Goal: Information Seeking & Learning: Understand process/instructions

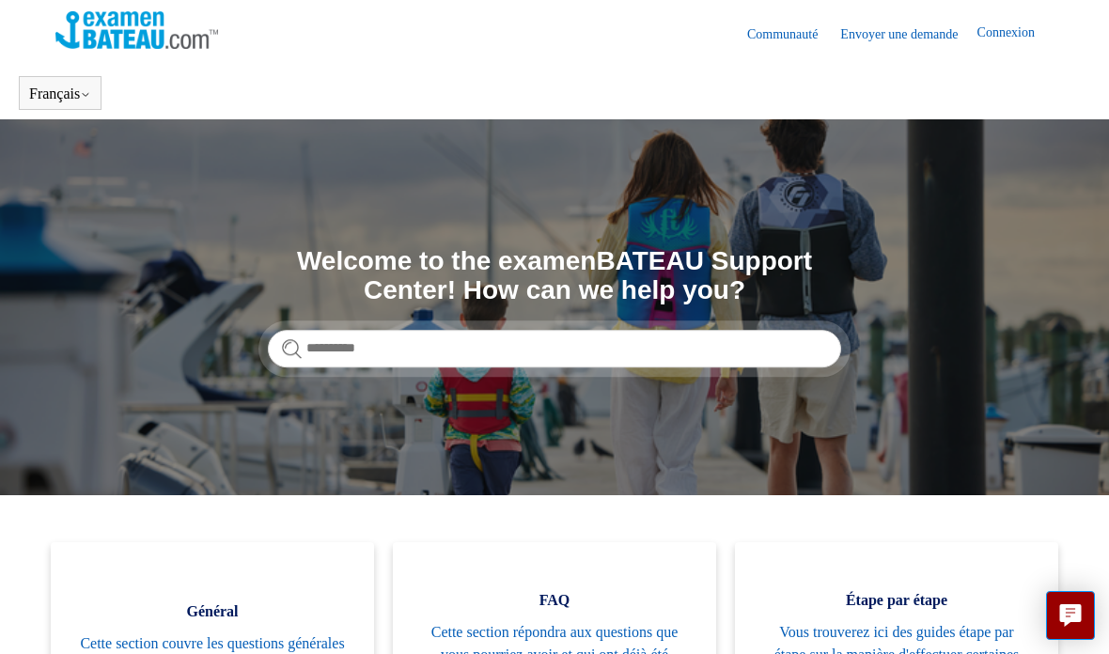
click at [71, 97] on button "Français" at bounding box center [60, 94] width 62 height 17
click at [91, 88] on button "Français" at bounding box center [60, 94] width 62 height 17
click at [0, 0] on link "English ([GEOGRAPHIC_DATA])" at bounding box center [0, 0] width 0 height 0
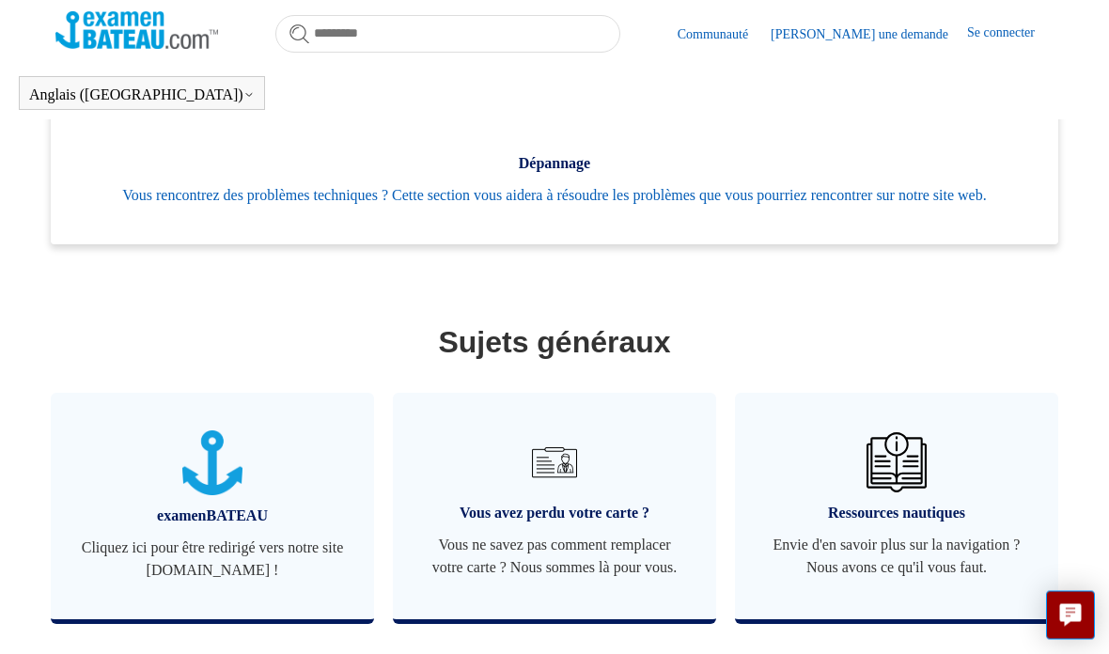
scroll to position [620, 0]
click at [570, 477] on img at bounding box center [555, 462] width 60 height 60
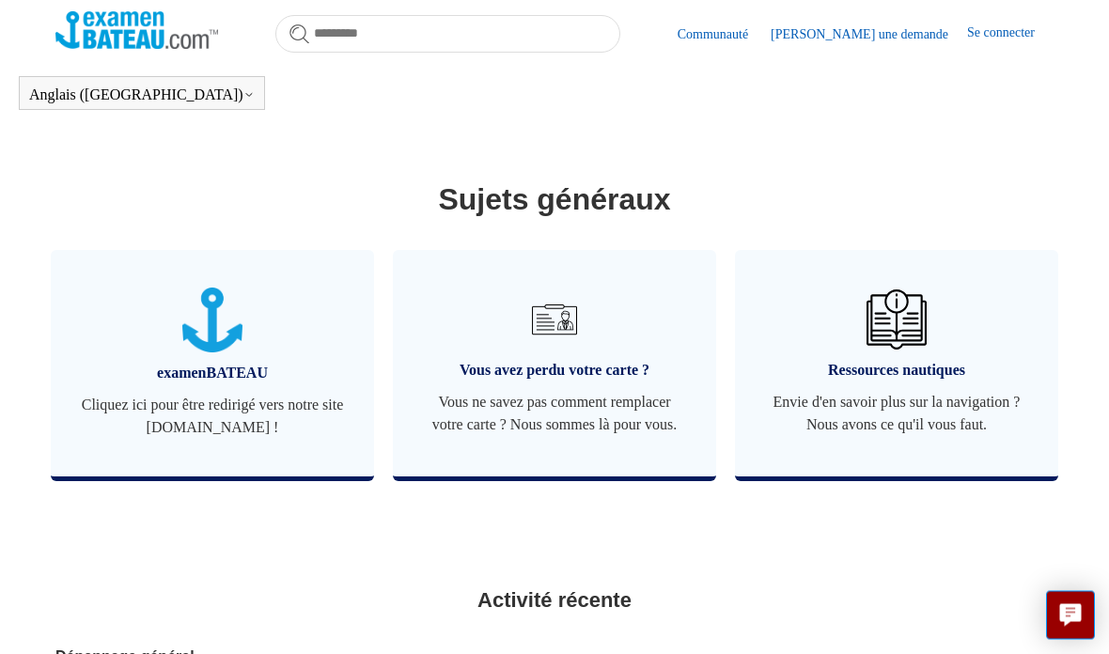
scroll to position [762, 0]
click at [575, 339] on img at bounding box center [555, 320] width 60 height 60
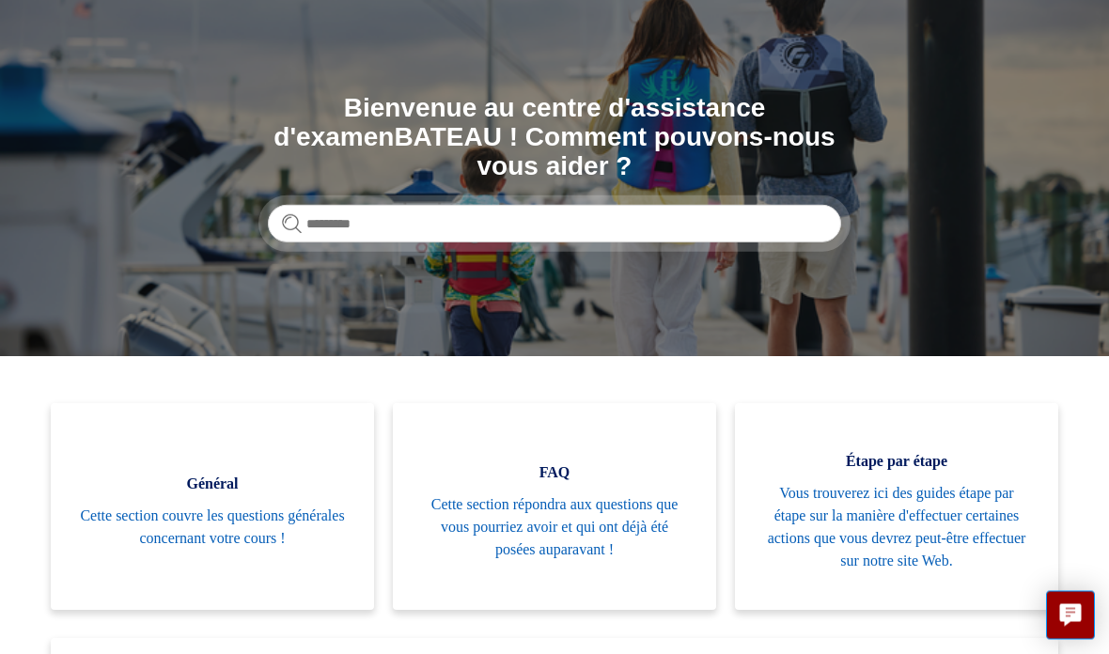
scroll to position [139, 0]
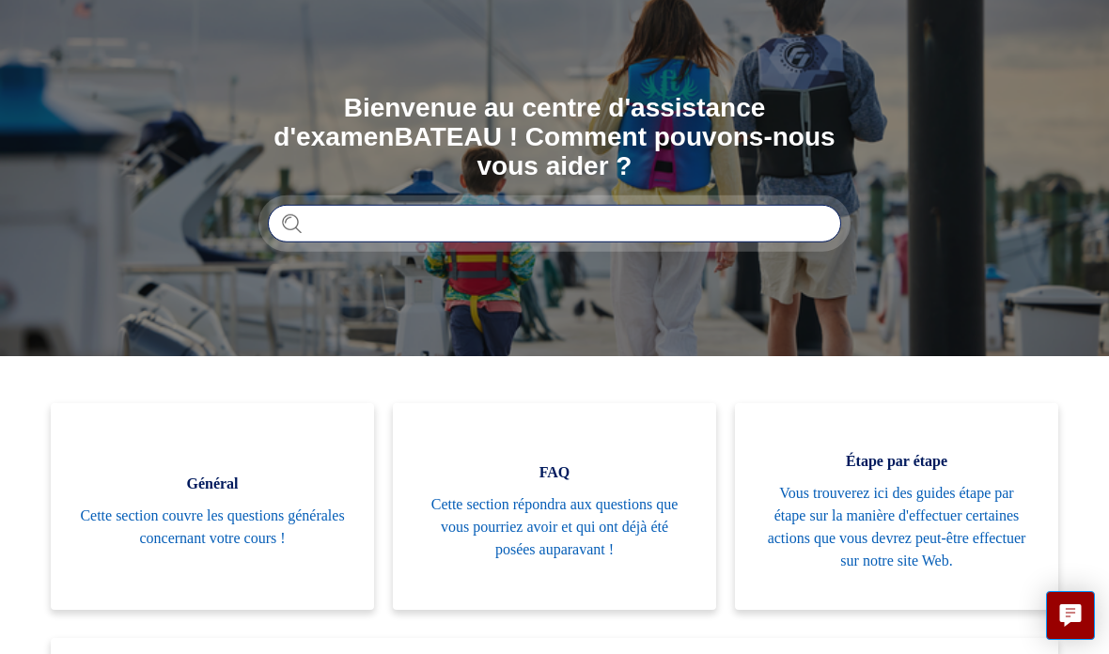
click at [336, 205] on input "Recherche" at bounding box center [554, 224] width 573 height 38
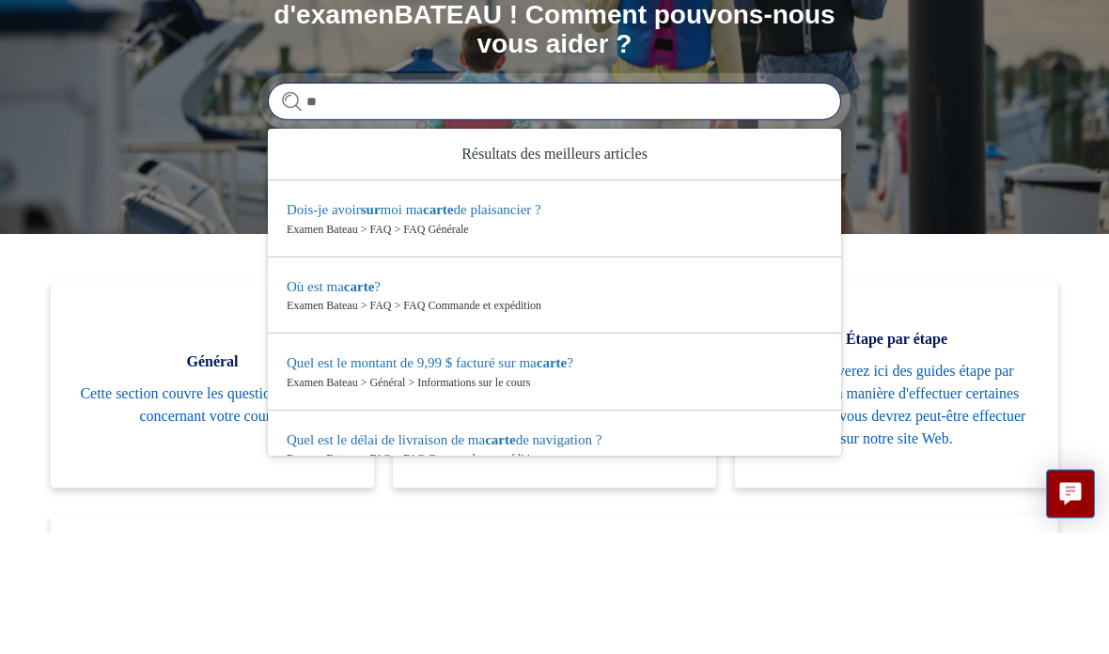
type input "*"
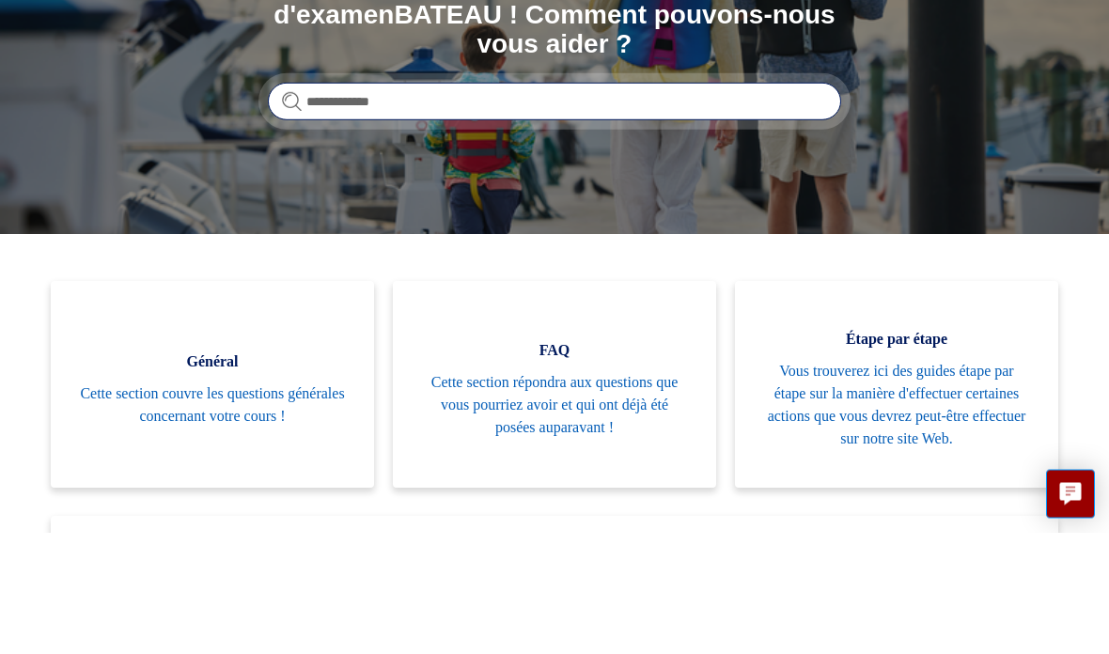
type input "**********"
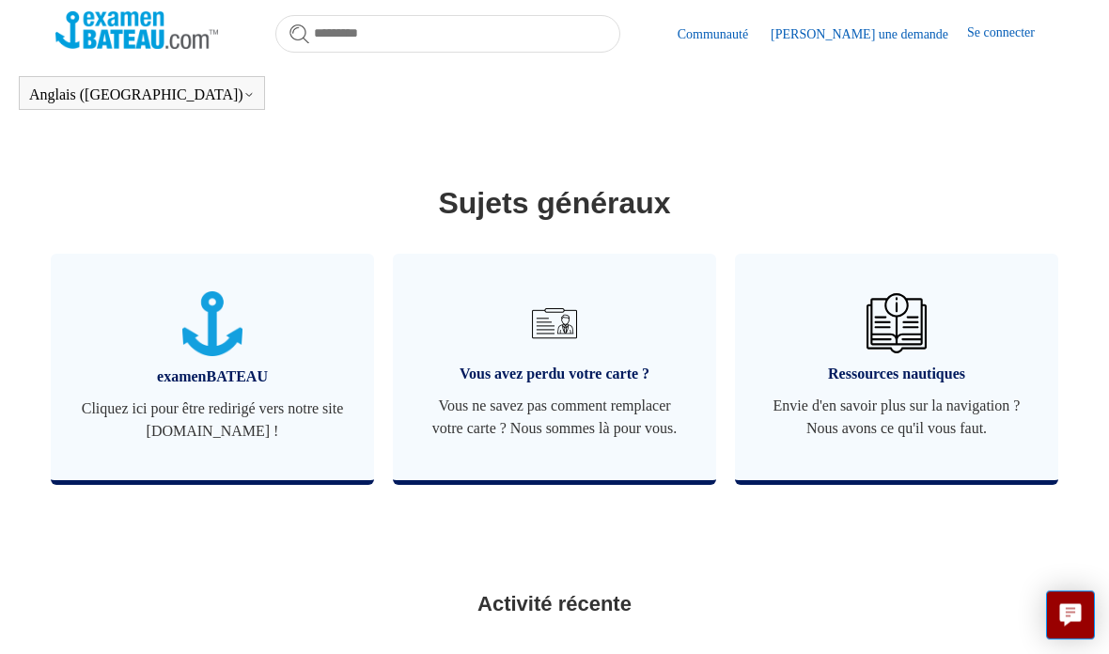
scroll to position [759, 0]
click at [562, 353] on img at bounding box center [555, 323] width 60 height 60
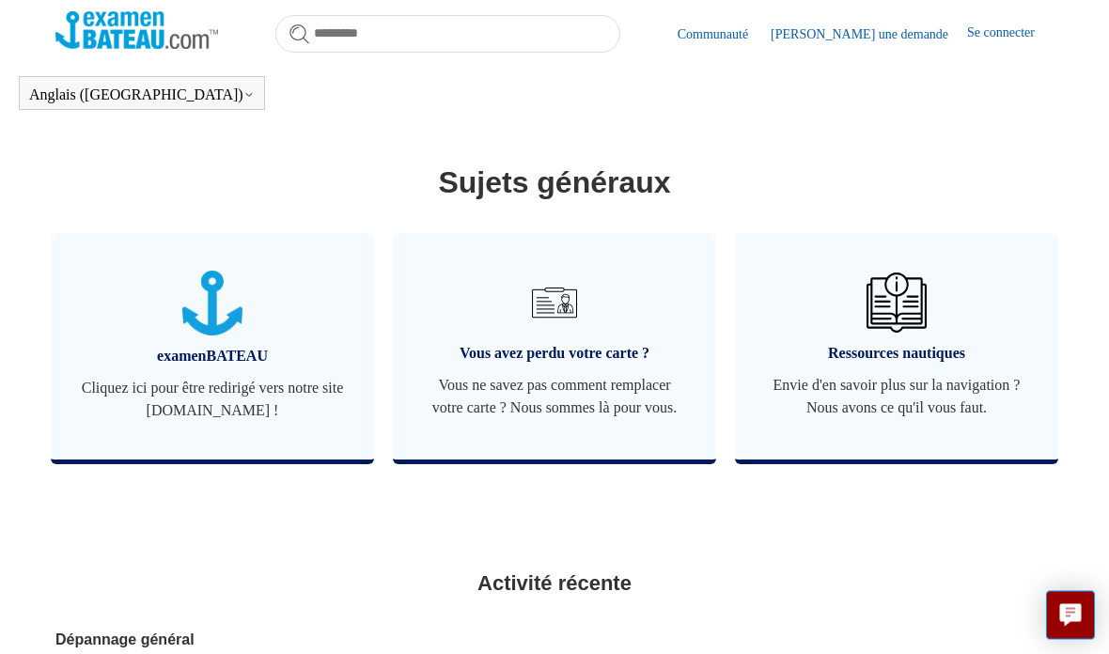
scroll to position [779, 0]
click at [604, 415] on span "Vous ne savez pas comment remplacer votre carte ? Nous sommes là pour vous." at bounding box center [554, 396] width 267 height 45
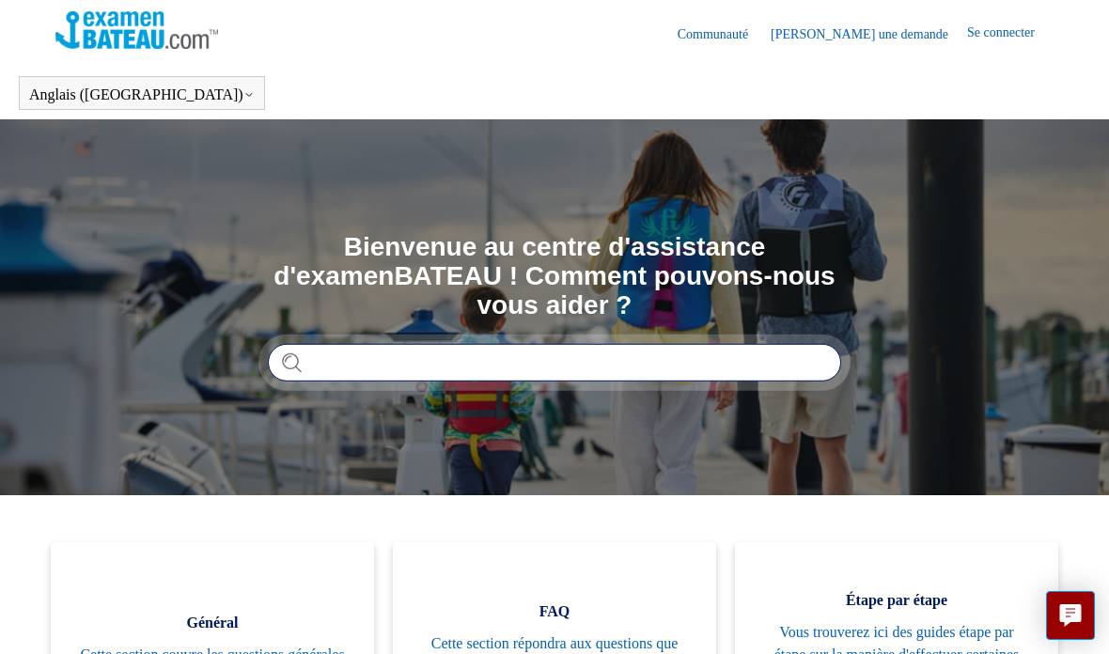
click at [341, 353] on input "Recherche" at bounding box center [554, 363] width 573 height 38
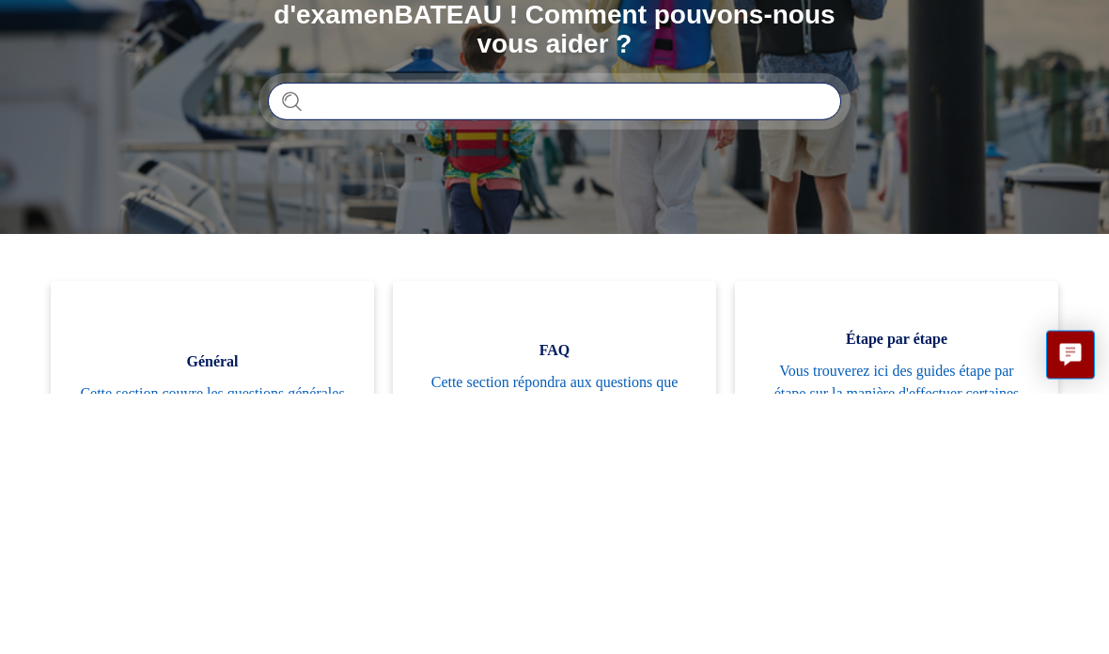
type input "*"
type input "**********"
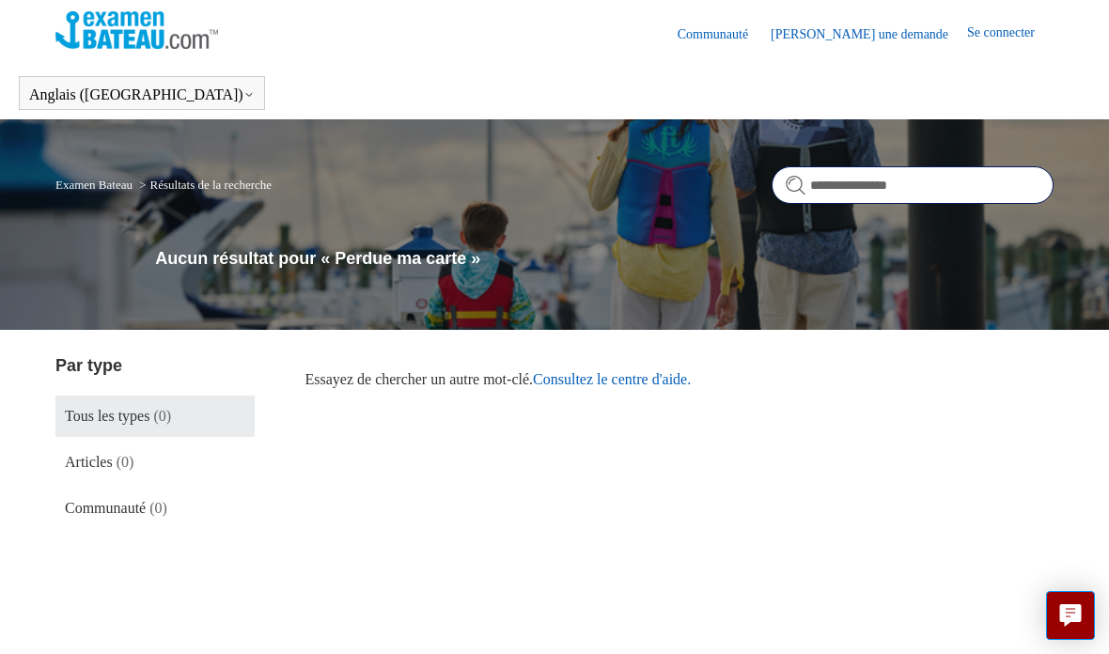
click at [912, 203] on input "**********" at bounding box center [913, 185] width 282 height 38
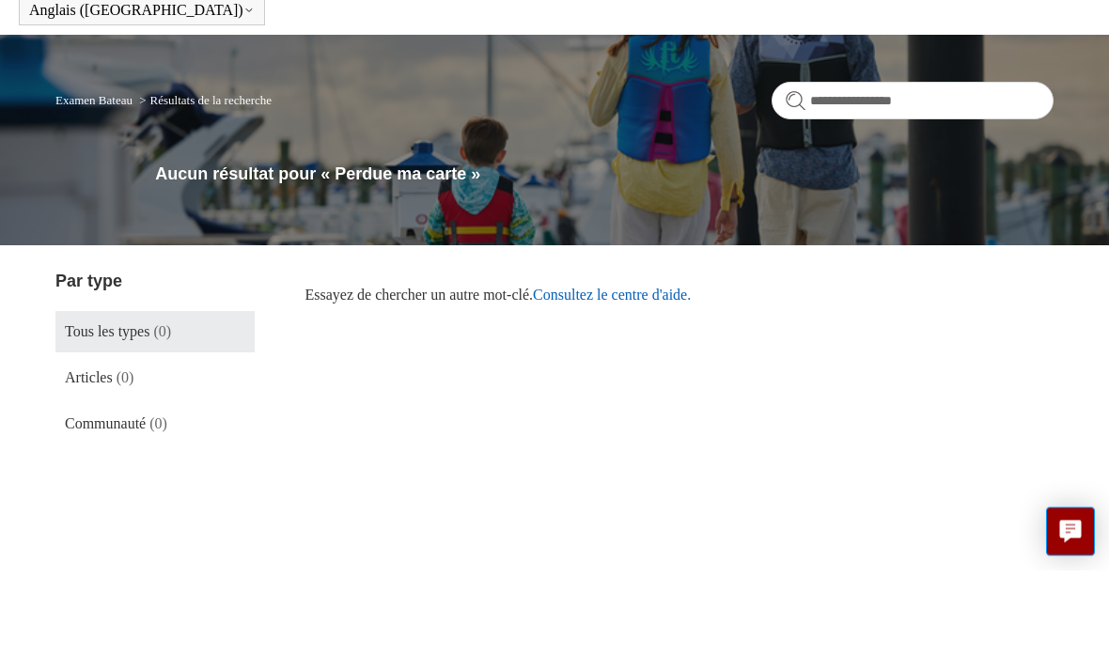
scroll to position [85, 0]
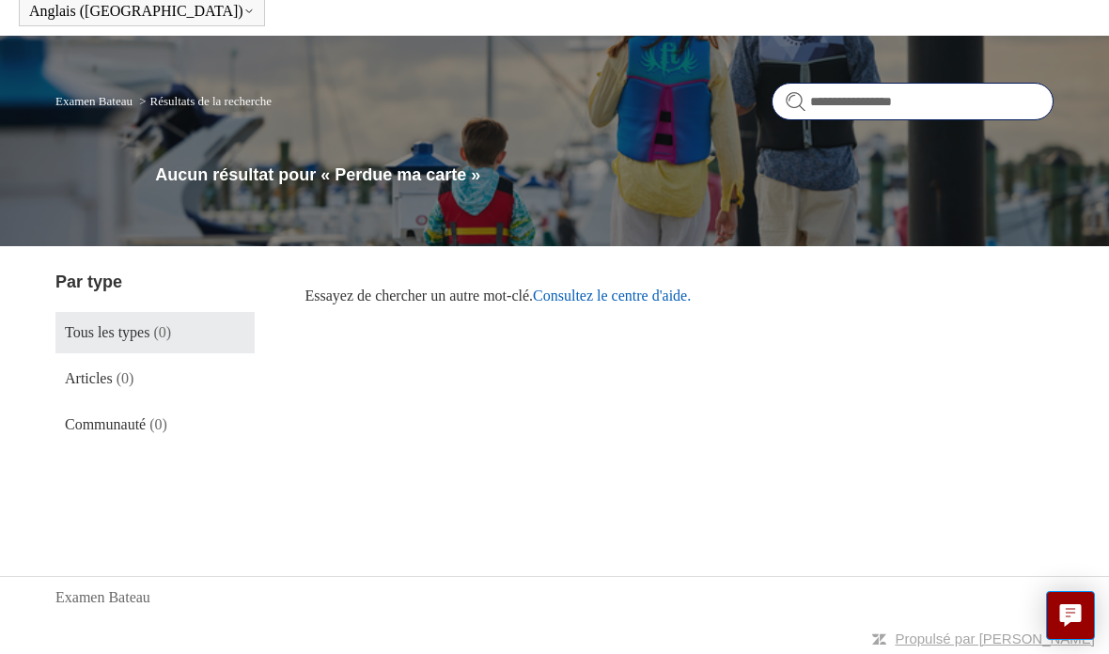
type input "**********"
click at [655, 292] on font "Consultez le centre d'aide." at bounding box center [612, 296] width 158 height 16
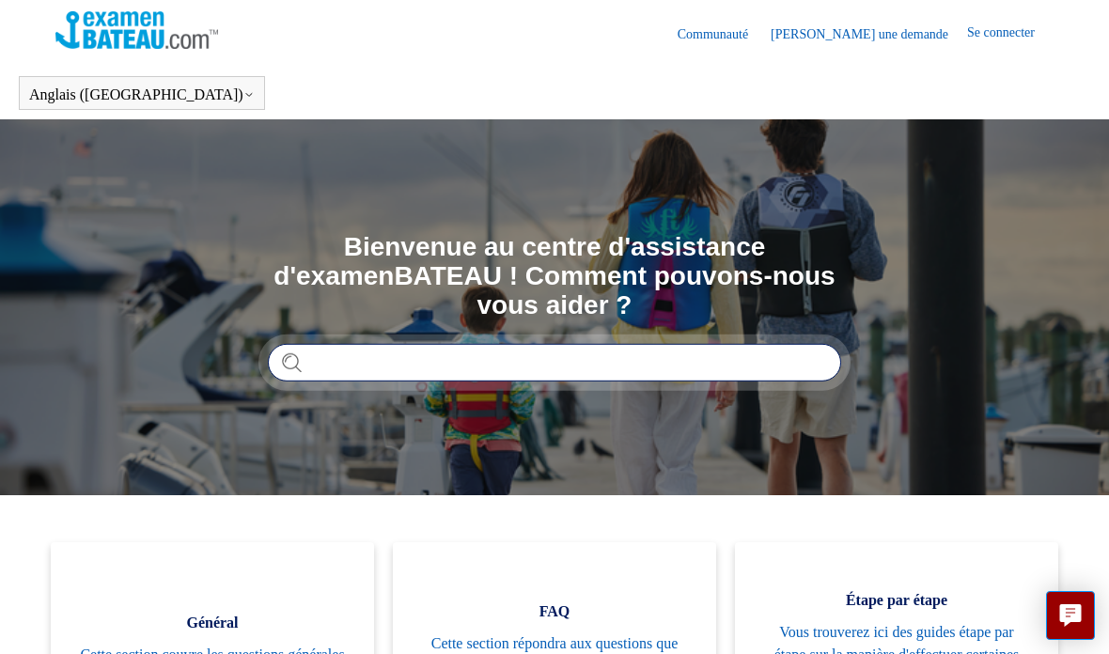
click at [346, 365] on input "Recherche" at bounding box center [554, 363] width 573 height 38
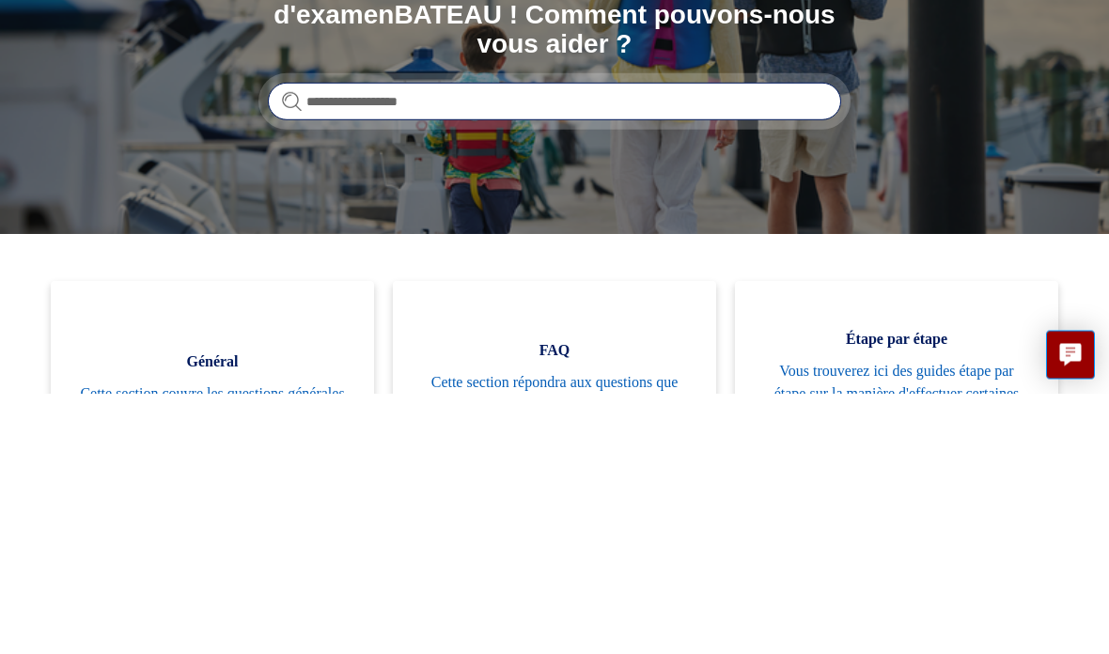
type input "**********"
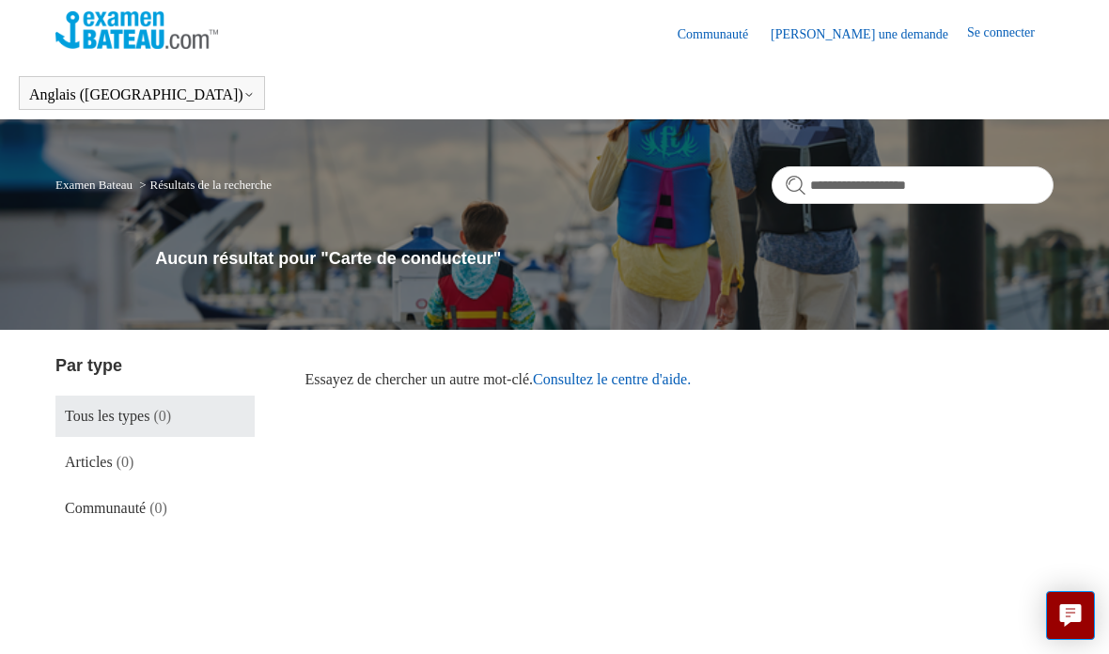
click at [671, 381] on font "Consultez le centre d'aide." at bounding box center [612, 379] width 158 height 16
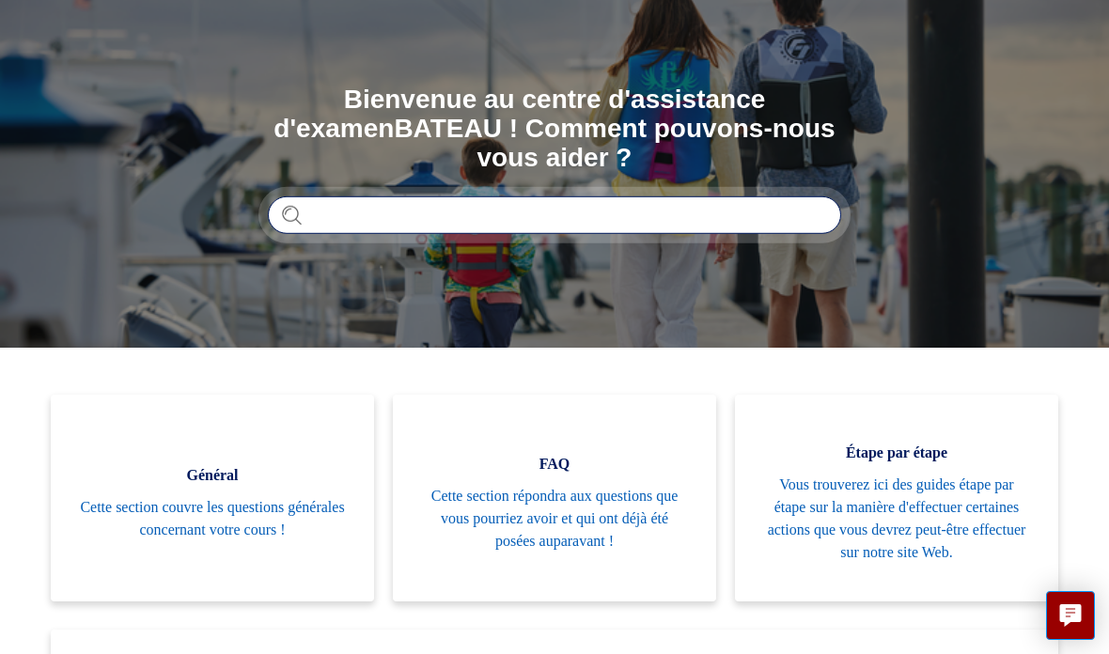
click at [314, 215] on input "Recherche" at bounding box center [554, 215] width 573 height 38
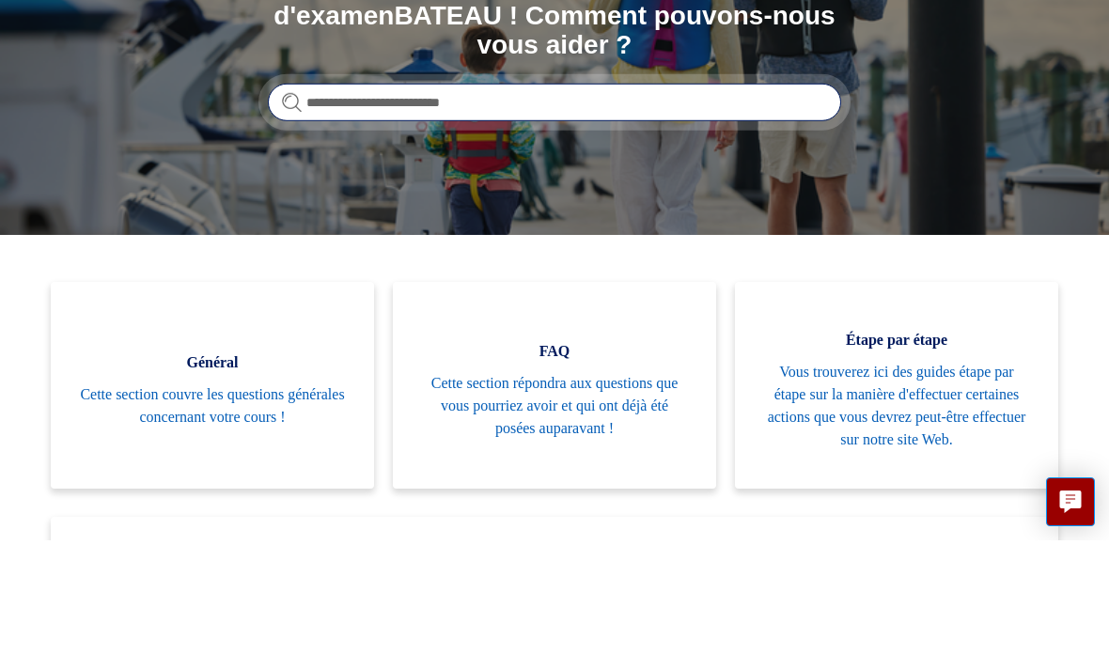
type input "**********"
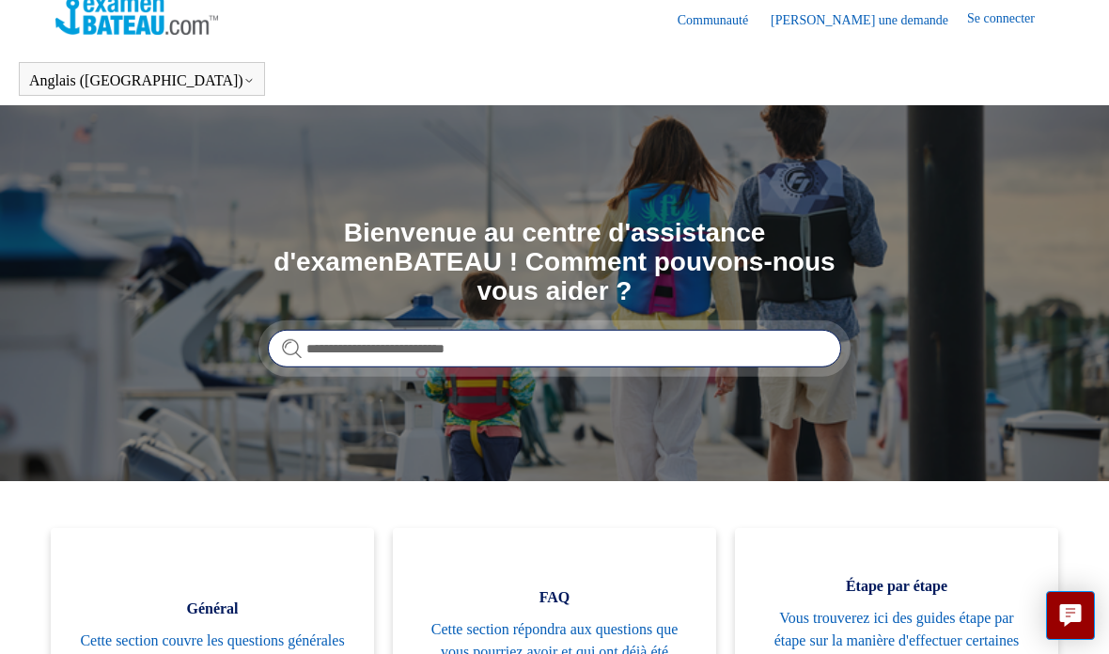
scroll to position [0, 0]
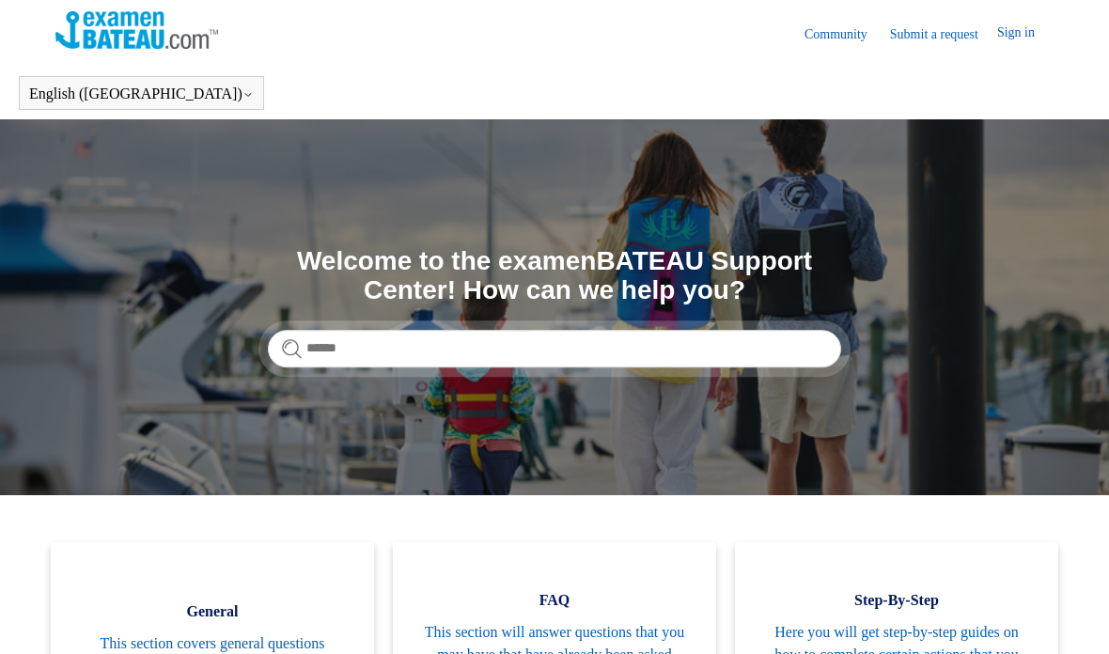
scroll to position [261, 0]
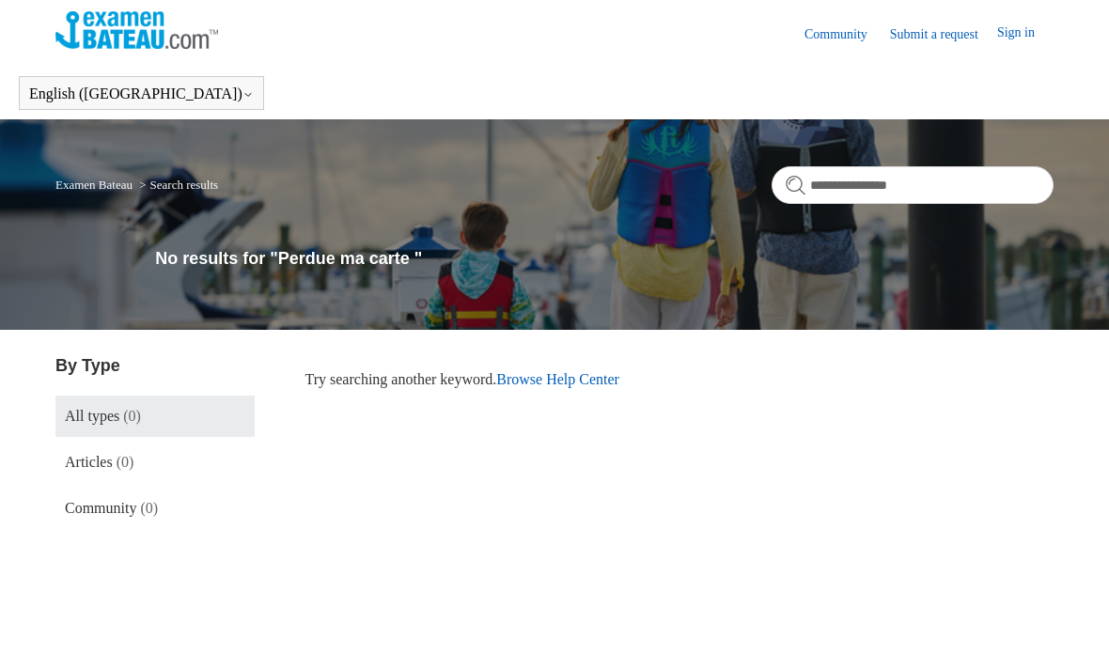
scroll to position [85, 0]
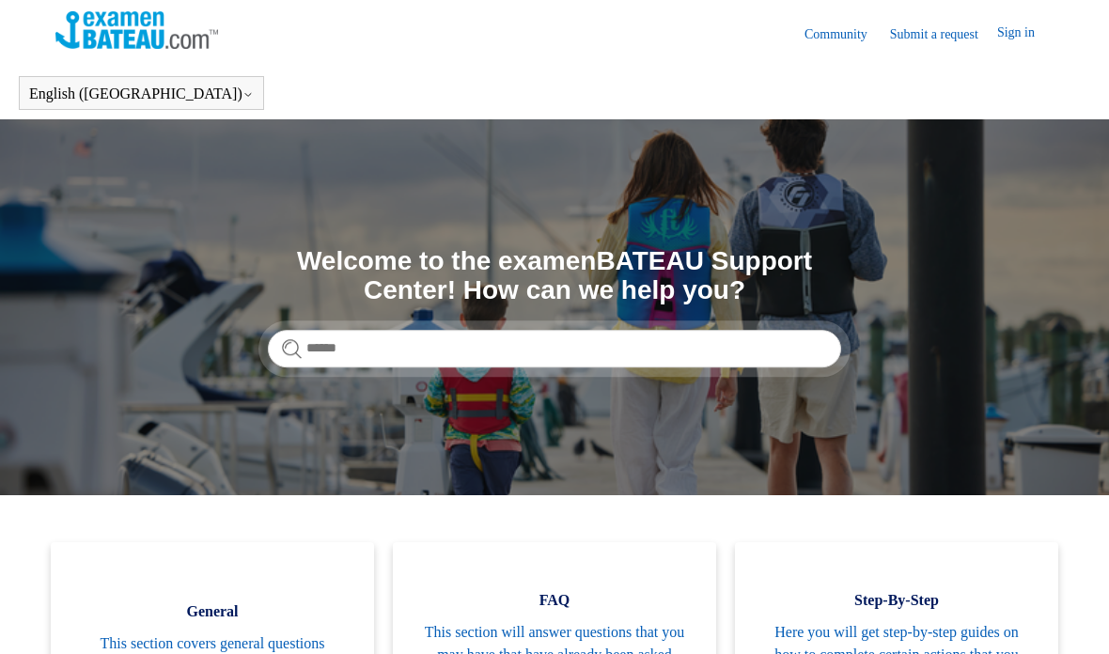
scroll to position [261, 0]
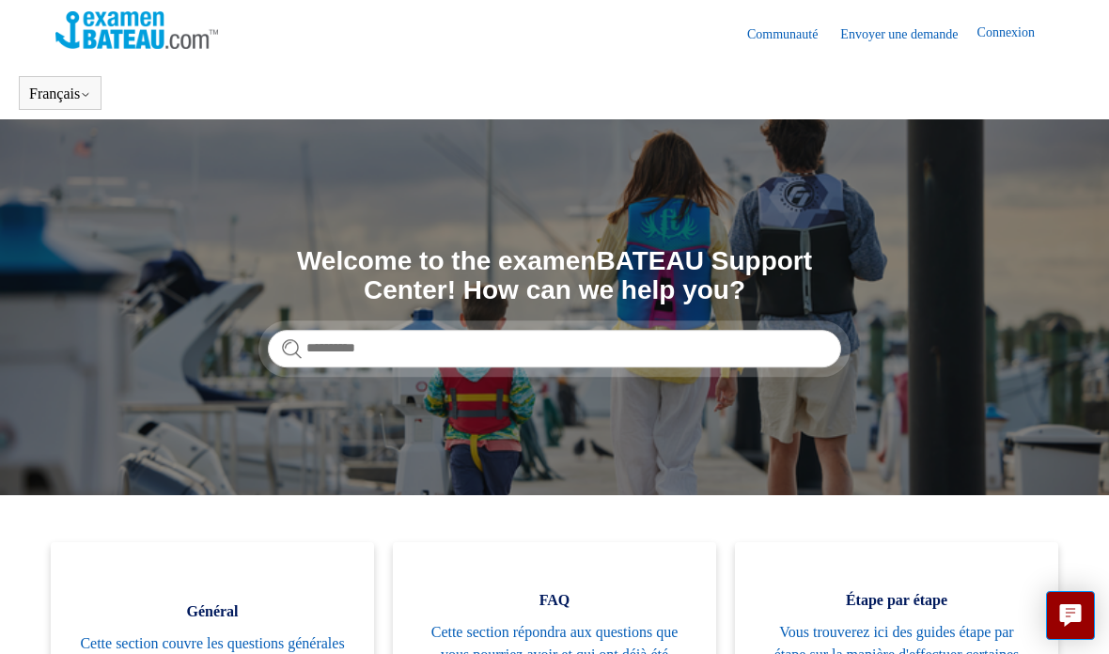
click at [0, 0] on link "English ([GEOGRAPHIC_DATA])" at bounding box center [0, 0] width 0 height 0
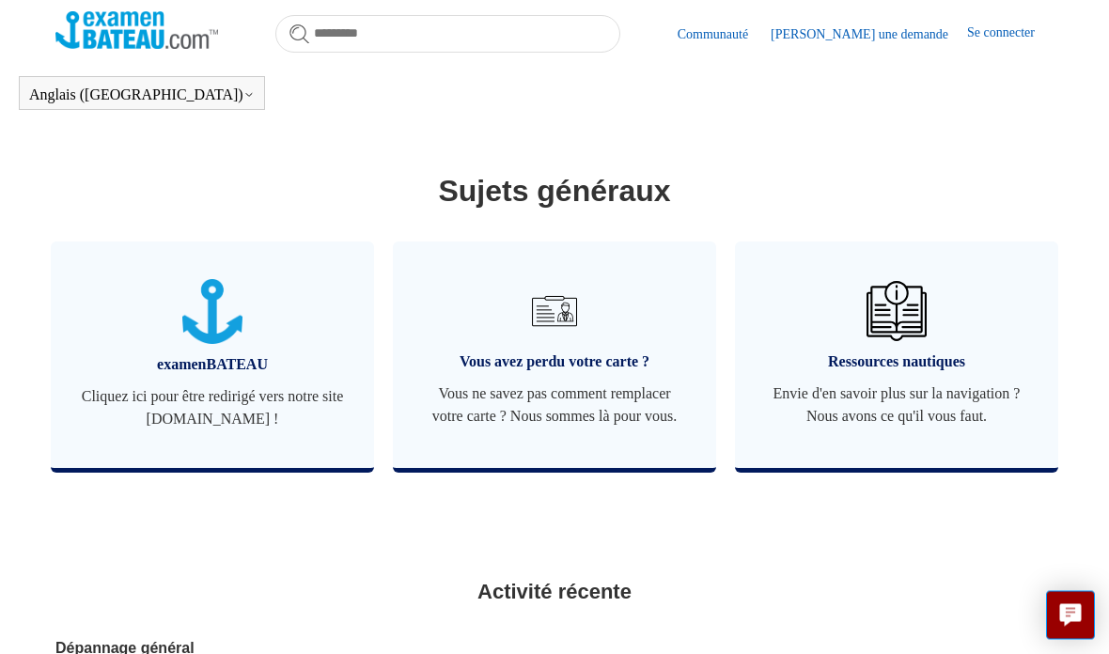
scroll to position [771, 0]
click at [577, 327] on img at bounding box center [555, 311] width 60 height 60
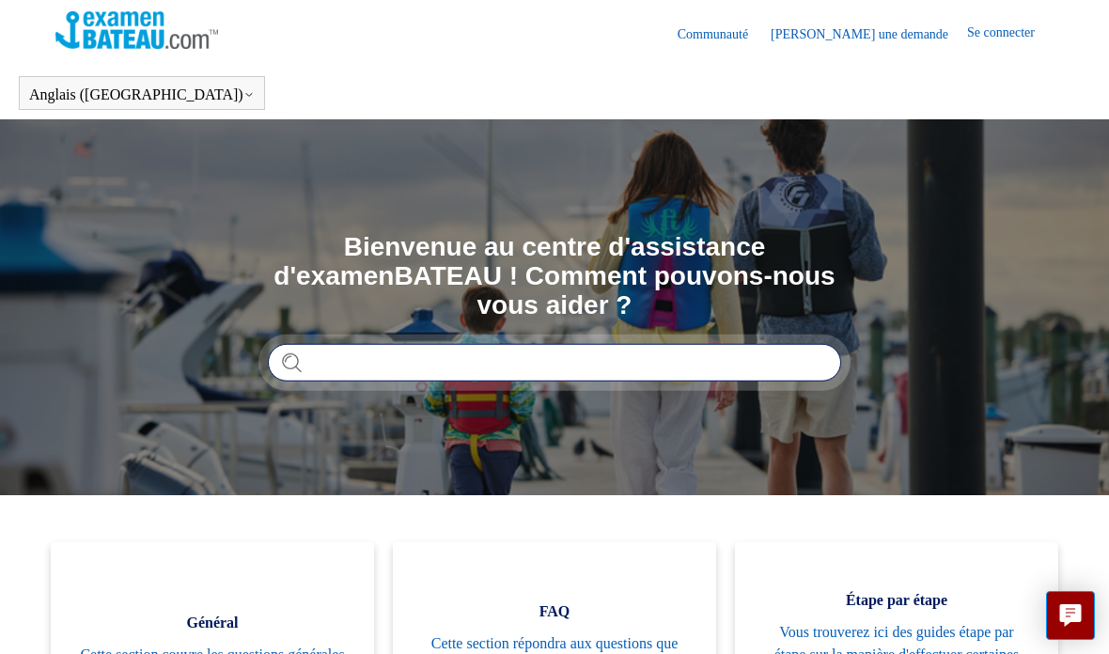
click at [347, 349] on input "Recherche" at bounding box center [554, 363] width 573 height 38
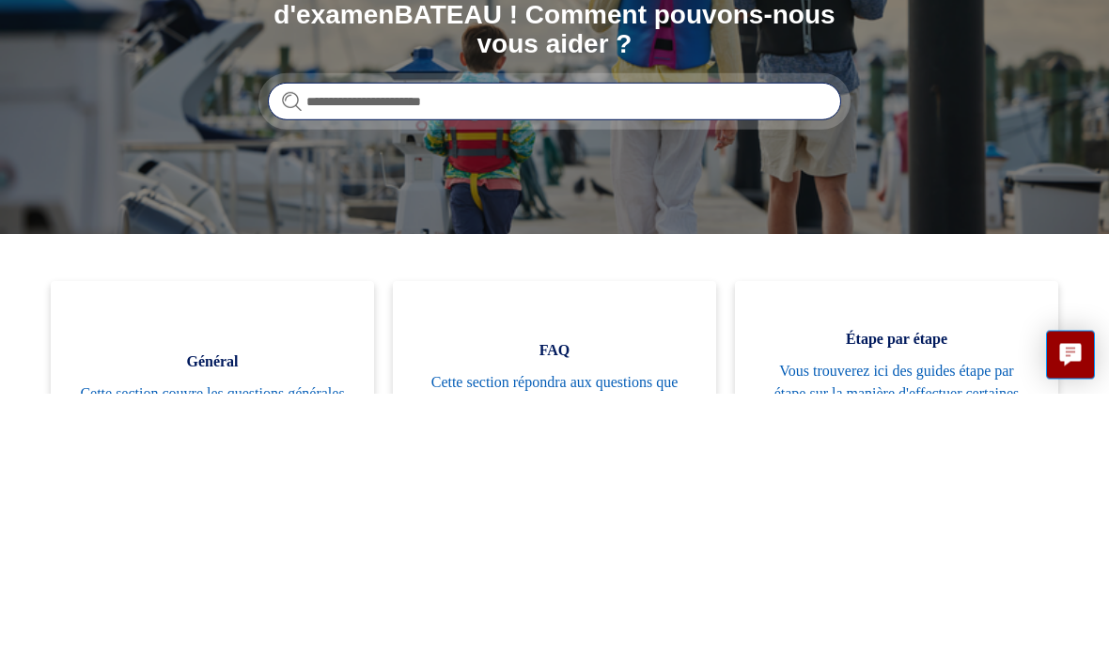
type input "**********"
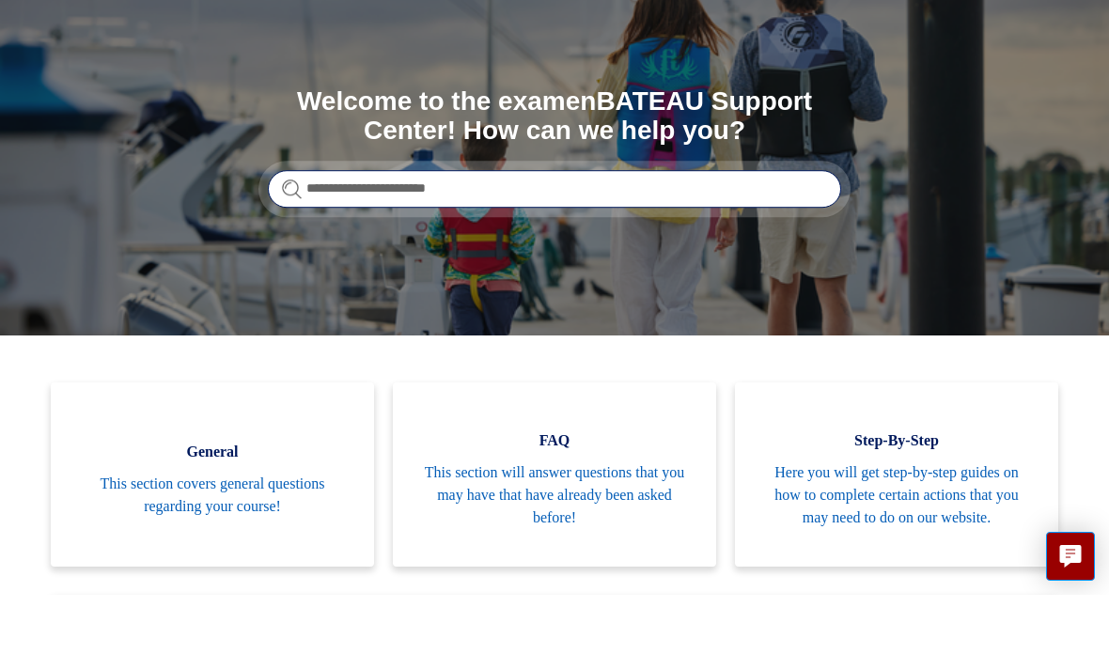
scroll to position [236, 0]
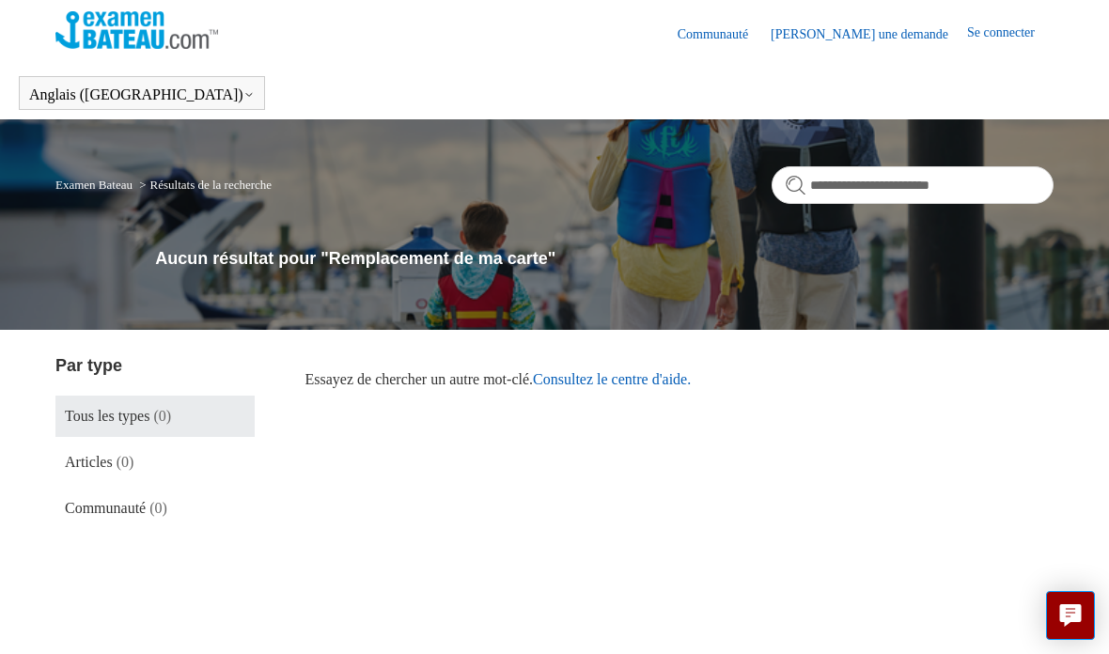
click at [684, 386] on font "Consultez le centre d'aide." at bounding box center [612, 379] width 158 height 16
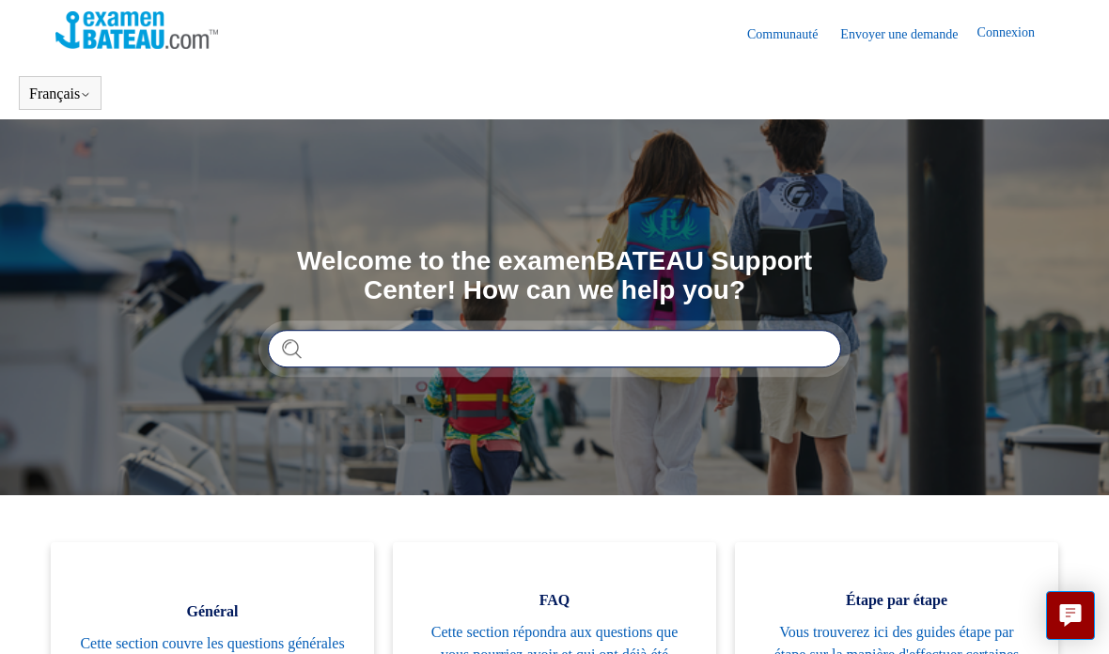
click at [346, 358] on input "Rechercher" at bounding box center [554, 349] width 573 height 38
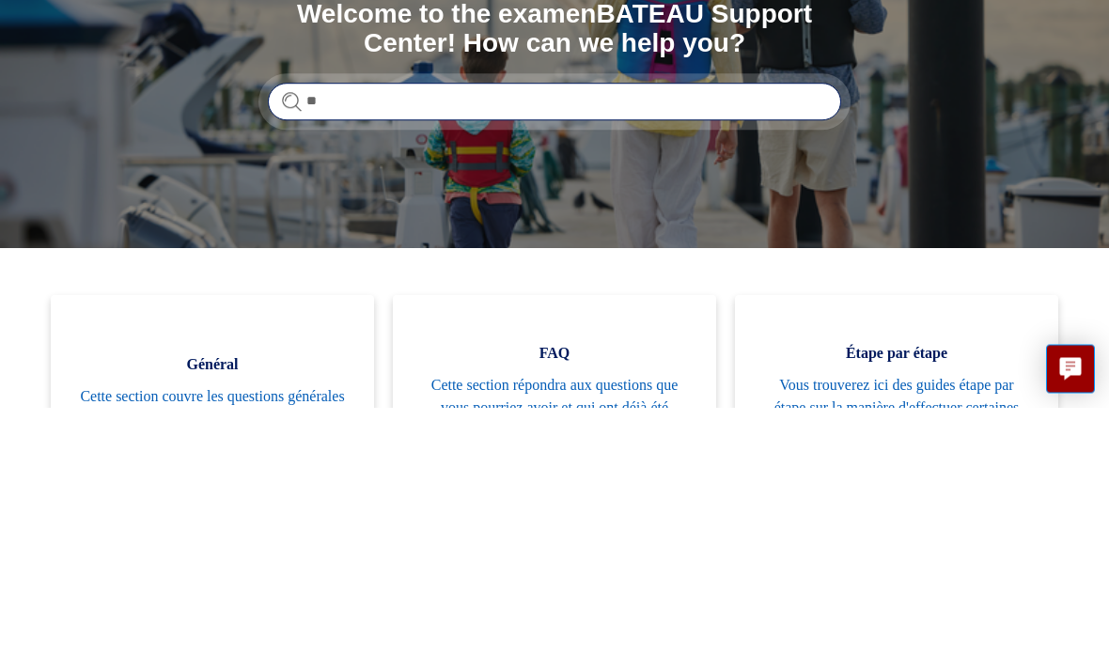
type input "*"
type input "**********"
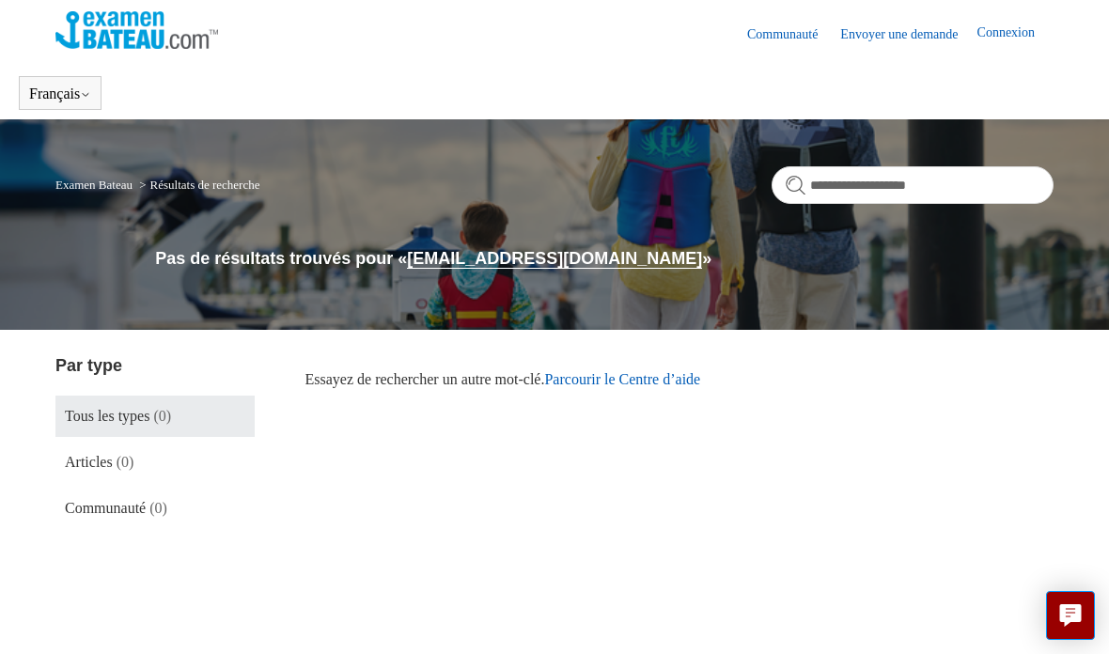
click at [667, 362] on section "Essayez de rechercher un autre mot-clé. Parcourir le Centre d’aide" at bounding box center [680, 452] width 749 height 199
click at [845, 496] on section "Essayez de rechercher un autre mot-clé. Parcourir le Centre d’aide" at bounding box center [680, 452] width 749 height 199
